Goal: Contribute content

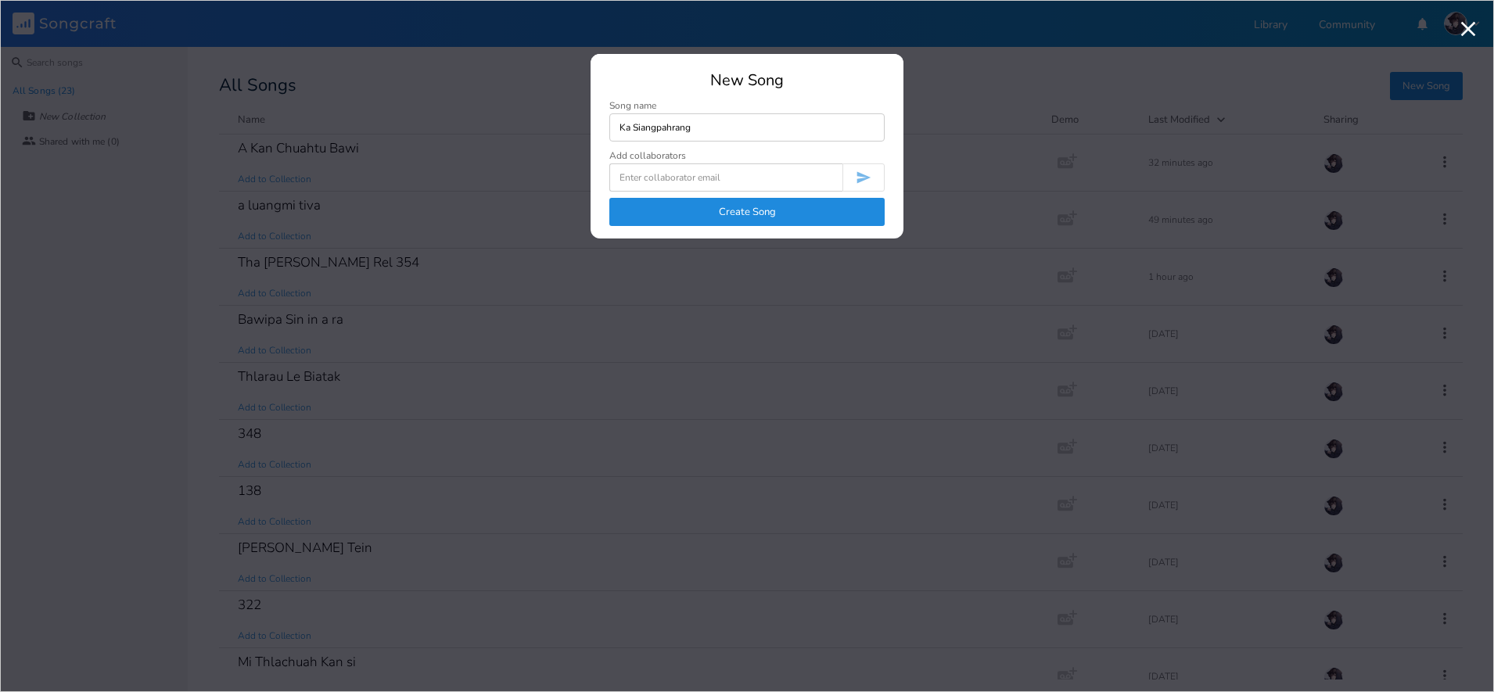
type input "Ka Siangpahrang"
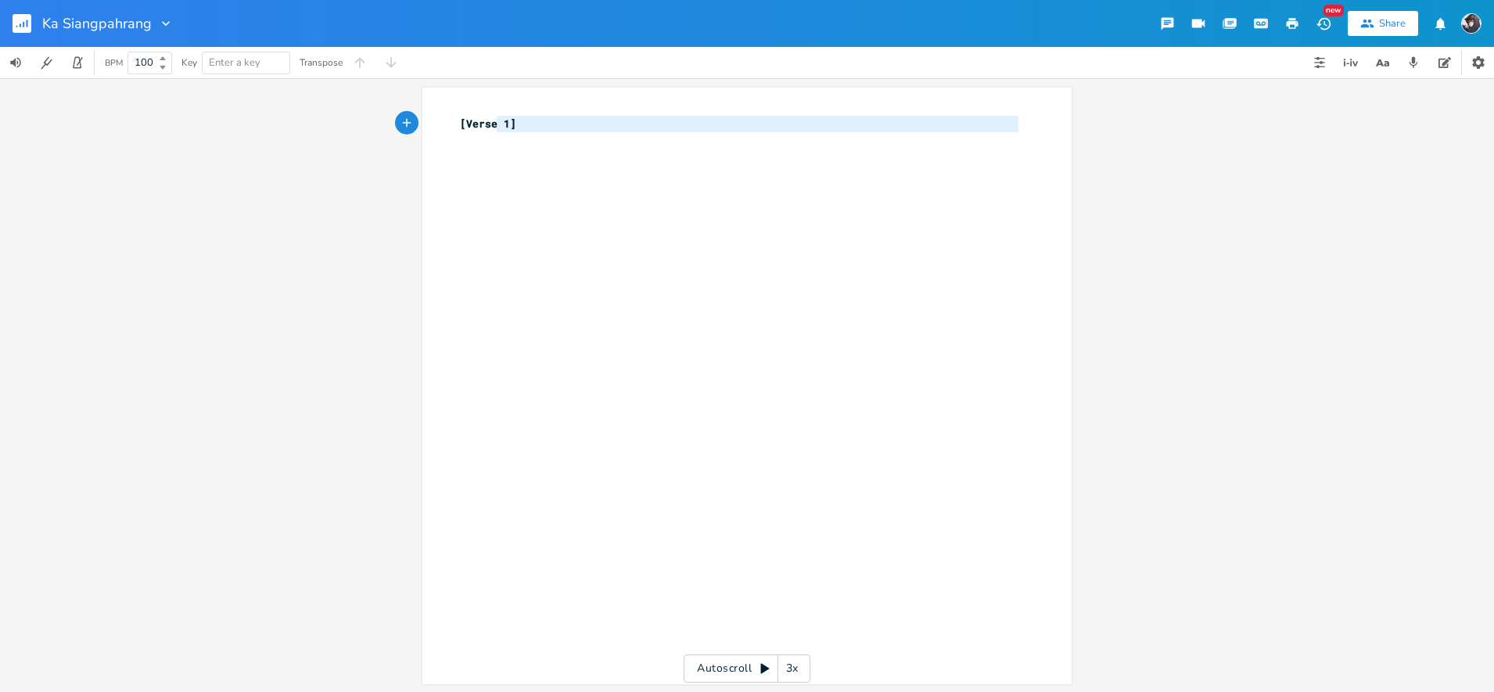
type textarea "[Verse 1]"
drag, startPoint x: 523, startPoint y: 133, endPoint x: 433, endPoint y: 127, distance: 90.2
click at [433, 127] on div "[Verse 1] x [Verse 1] ​" at bounding box center [746, 386] width 649 height 597
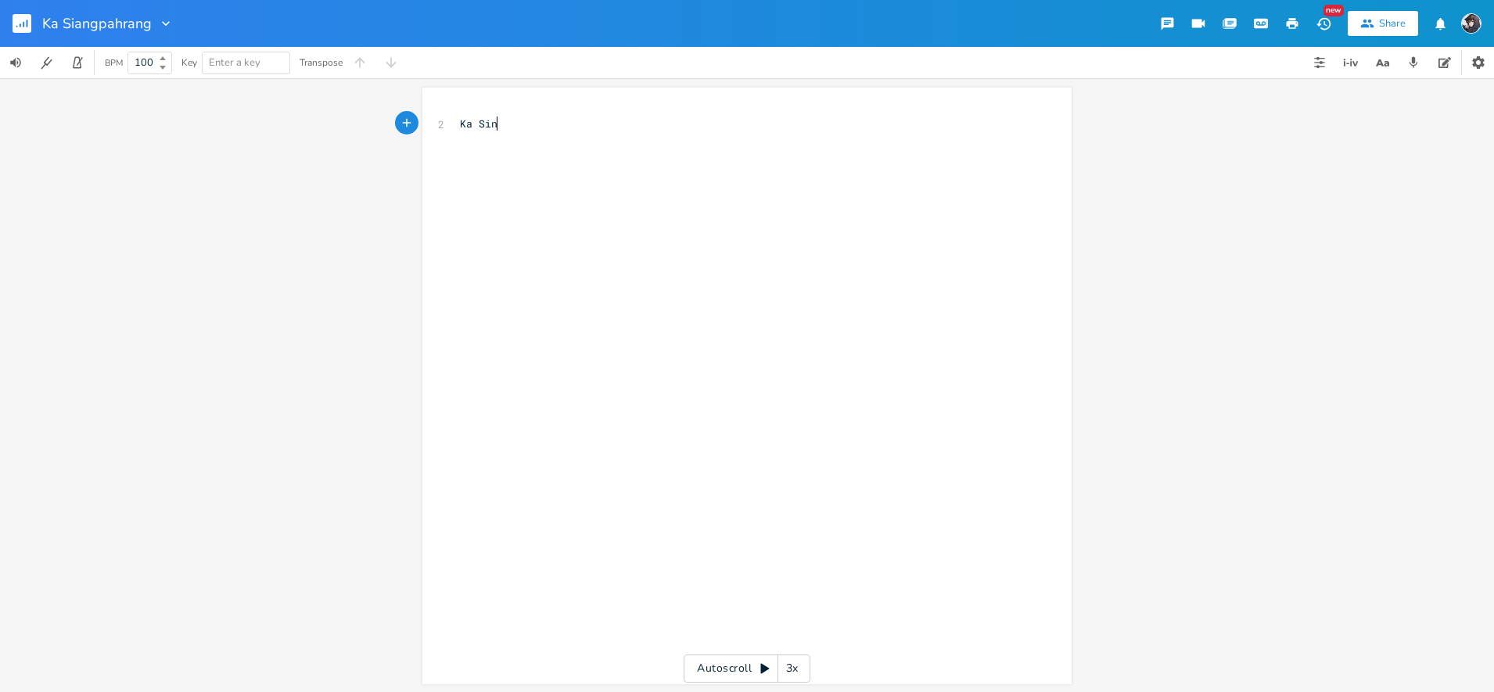
type textarea "Ka Sing"
type textarea "angpahrang"
type textarea "[intro]"
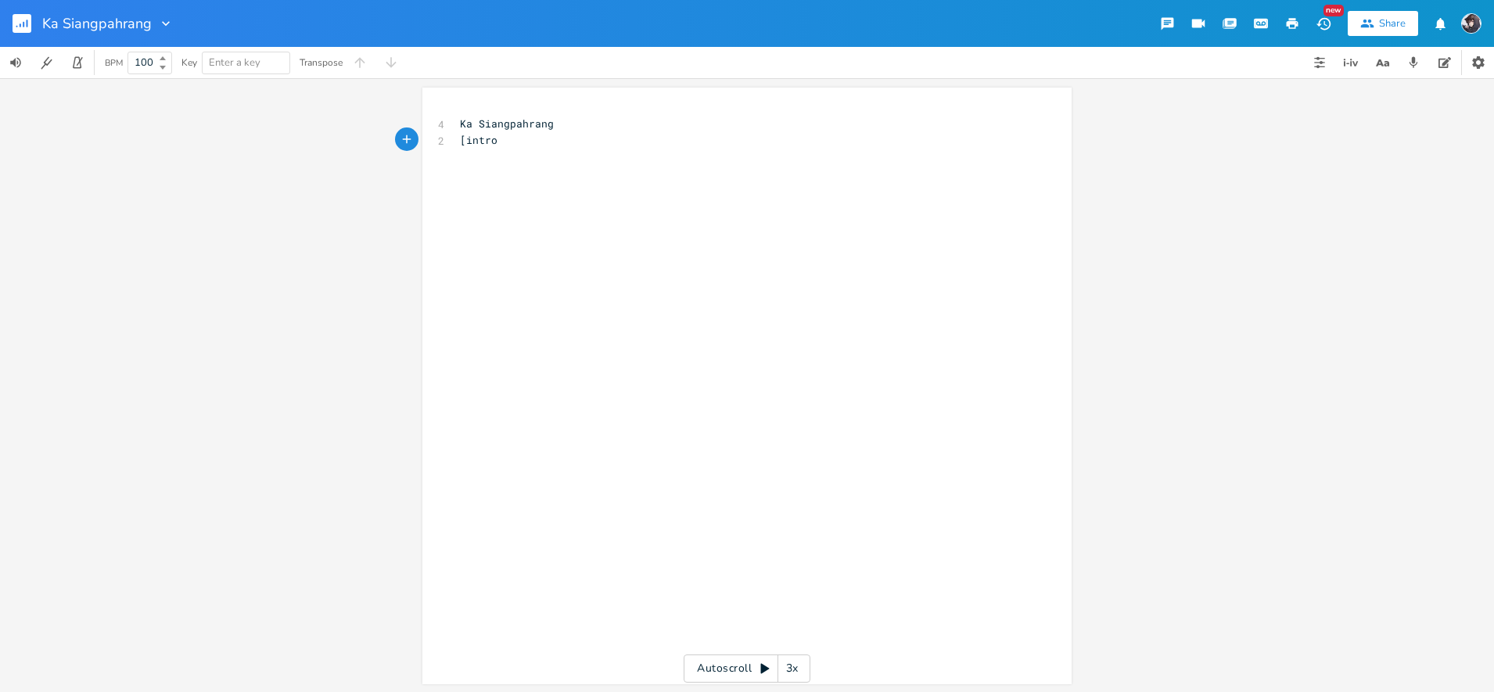
scroll to position [0, 27]
